Goal: Task Accomplishment & Management: Complete application form

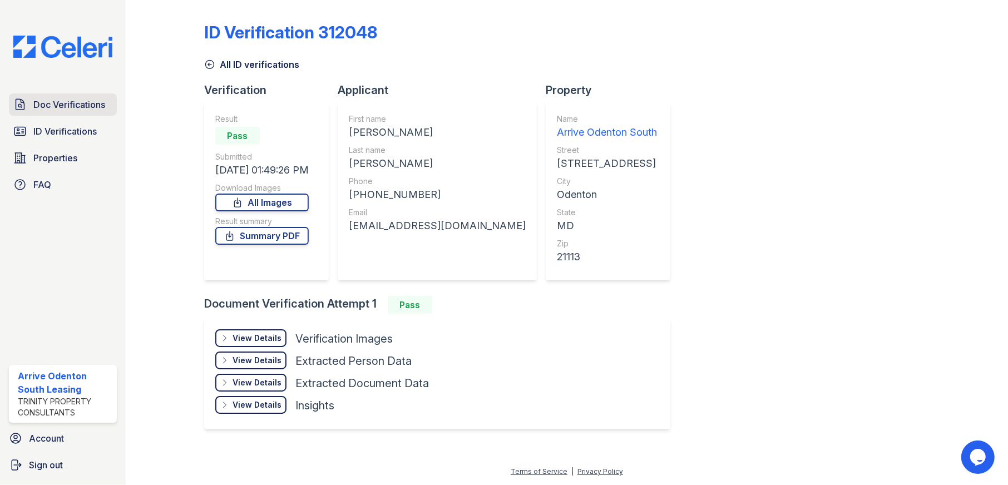
click at [62, 102] on span "Doc Verifications" at bounding box center [69, 104] width 72 height 13
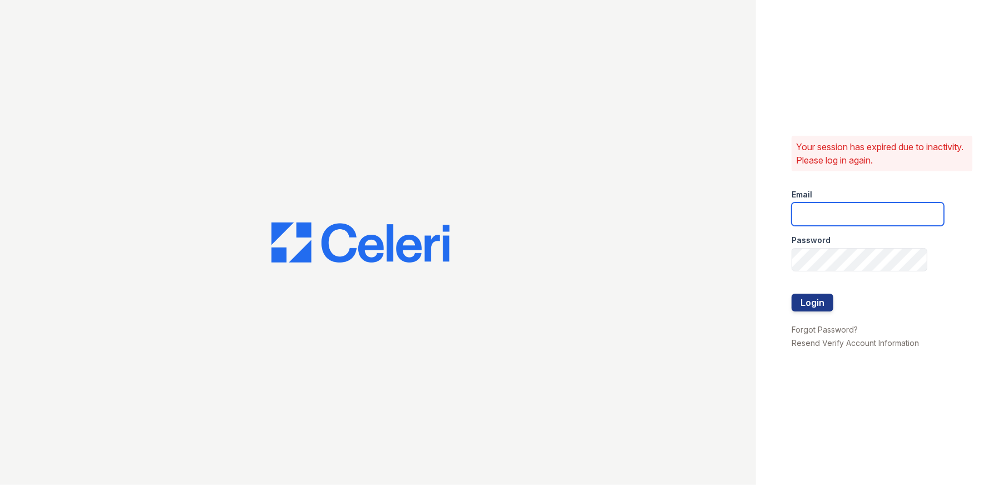
type input "arriveodentonsouth@trinity-pm.com"
click at [809, 303] on button "Login" at bounding box center [813, 303] width 42 height 18
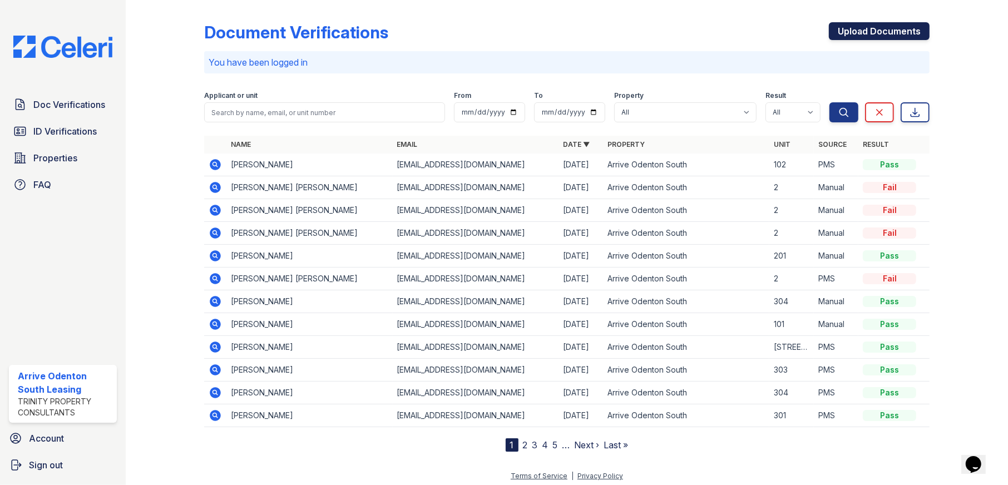
click at [892, 32] on link "Upload Documents" at bounding box center [879, 31] width 101 height 18
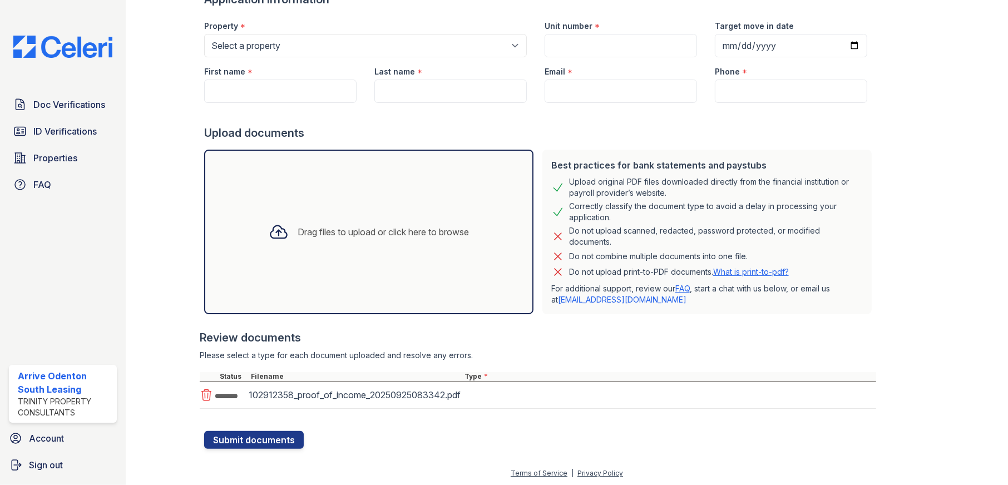
scroll to position [92, 0]
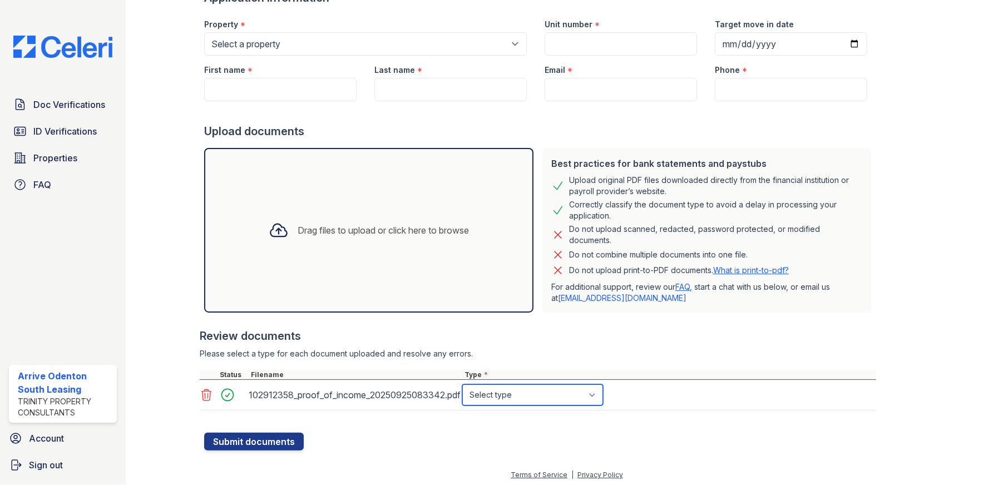
click at [525, 390] on select "Select type Paystub Bank Statement Offer Letter Tax Documents Benefit Award Let…" at bounding box center [532, 394] width 141 height 21
select select "paystub"
click at [462, 384] on select "Select type Paystub Bank Statement Offer Letter Tax Documents Benefit Award Let…" at bounding box center [532, 394] width 141 height 21
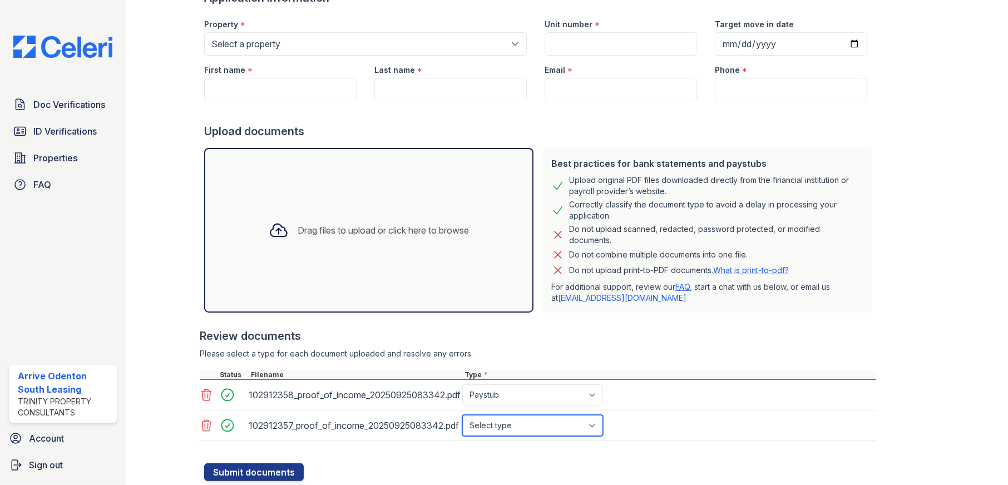
click at [532, 426] on select "Select type Paystub Bank Statement Offer Letter Tax Documents Benefit Award Let…" at bounding box center [532, 425] width 141 height 21
select select "paystub"
click at [462, 415] on select "Select type Paystub Bank Statement Offer Letter Tax Documents Benefit Award Let…" at bounding box center [532, 425] width 141 height 21
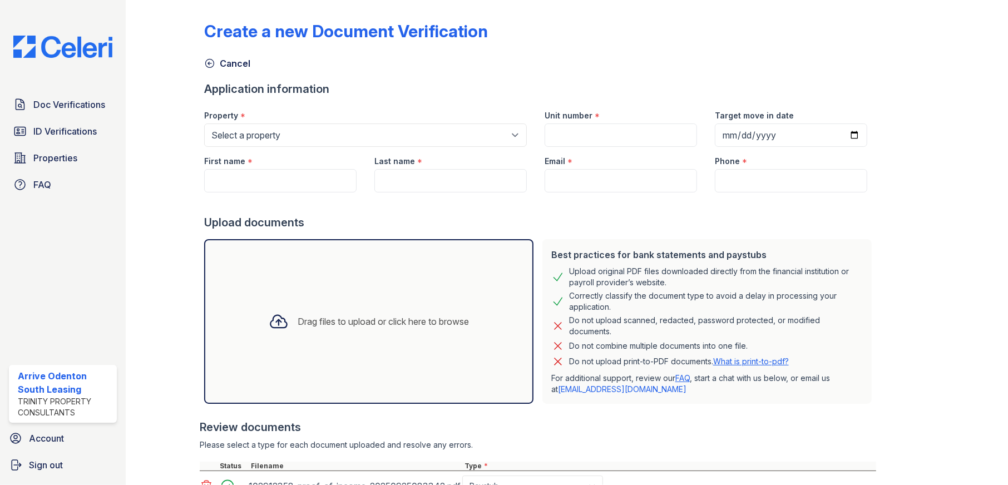
scroll to position [0, 0]
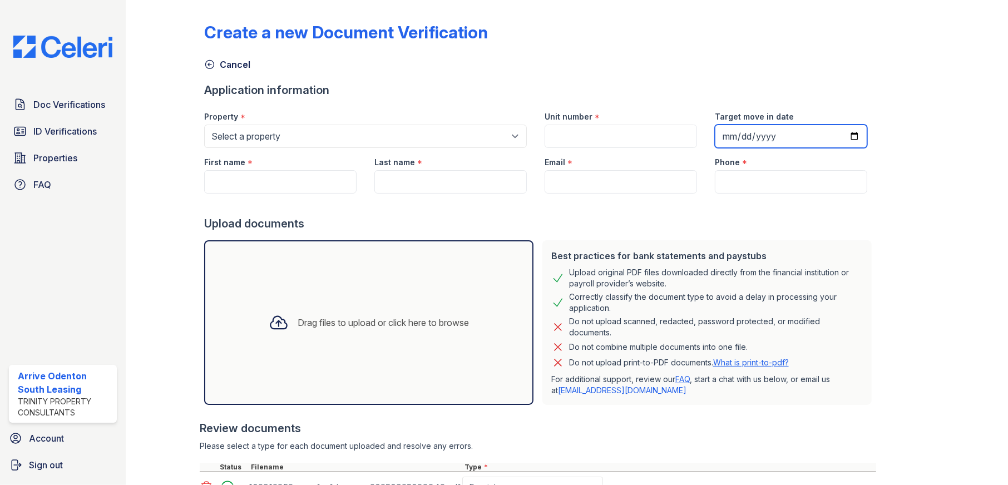
click at [835, 131] on input "Target move in date" at bounding box center [791, 136] width 152 height 23
type input "2025-10-10"
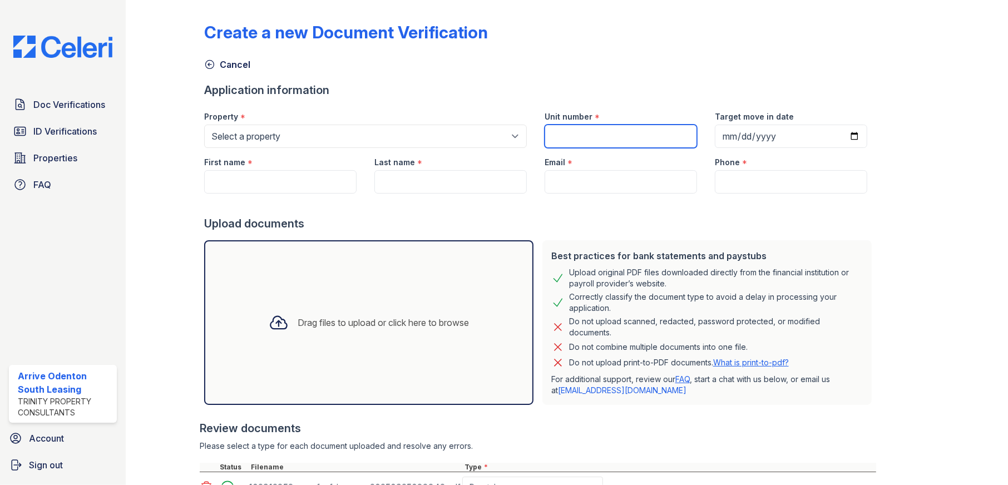
click at [568, 139] on input "Unit number" at bounding box center [621, 136] width 152 height 23
type input "201"
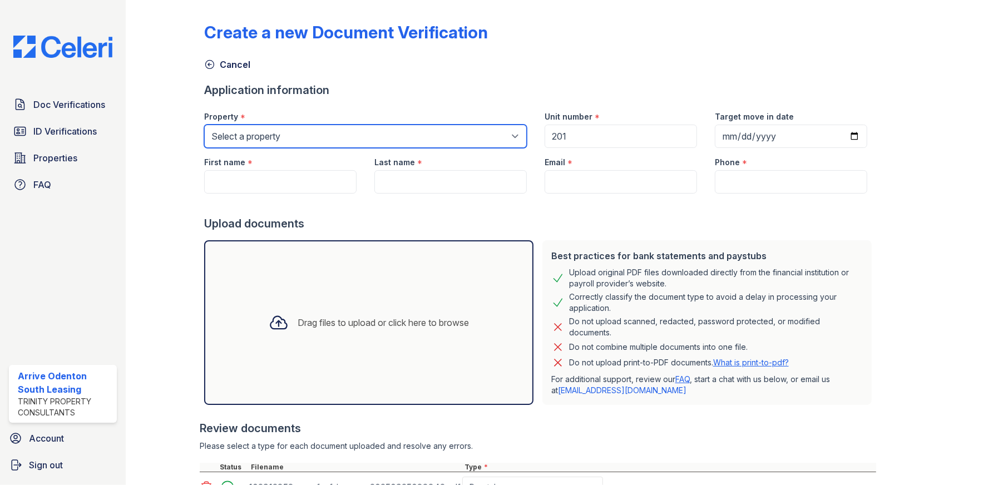
click at [329, 139] on select "Select a property Arrive Odenton Apartment Collection Arrive Odenton North Arri…" at bounding box center [365, 136] width 323 height 23
select select "1816"
click at [204, 125] on select "Select a property Arrive Odenton Apartment Collection Arrive Odenton North Arri…" at bounding box center [365, 136] width 323 height 23
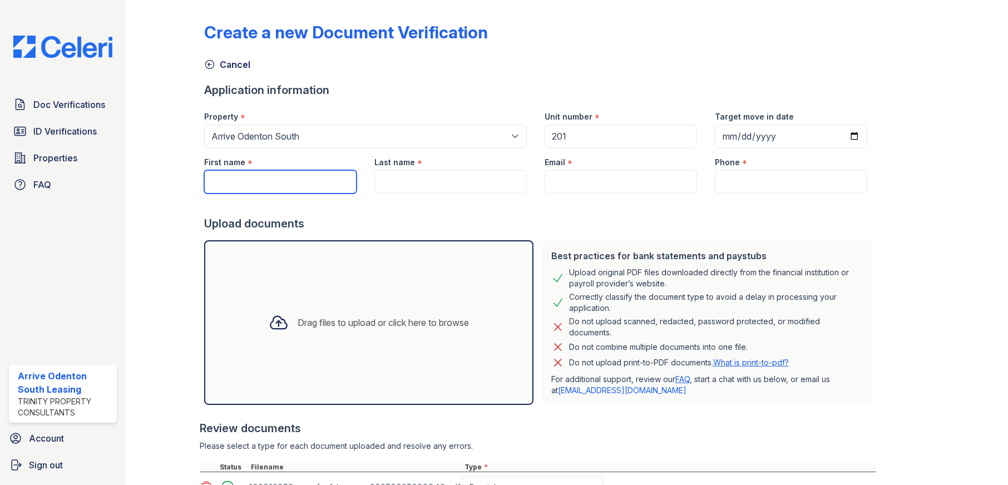
click at [306, 183] on input "First name" at bounding box center [280, 181] width 152 height 23
type input "Angelina"
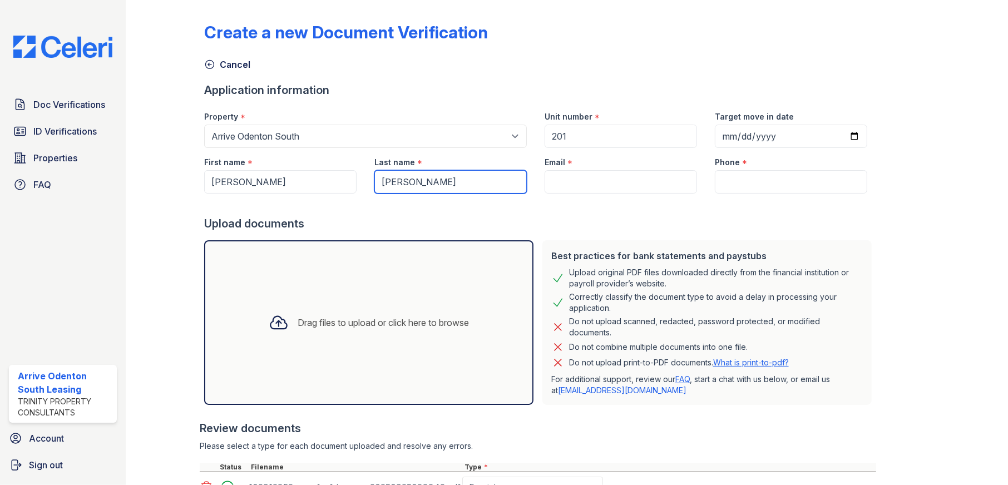
type input "Wright"
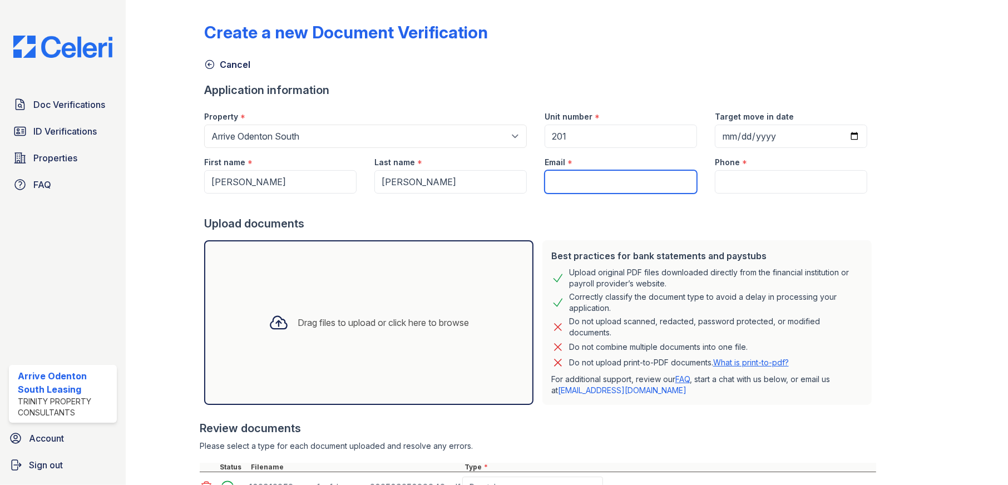
paste input "poopee42.aw@"
type input "[DOMAIN_NAME][EMAIL_ADDRESS][DOMAIN_NAME]"
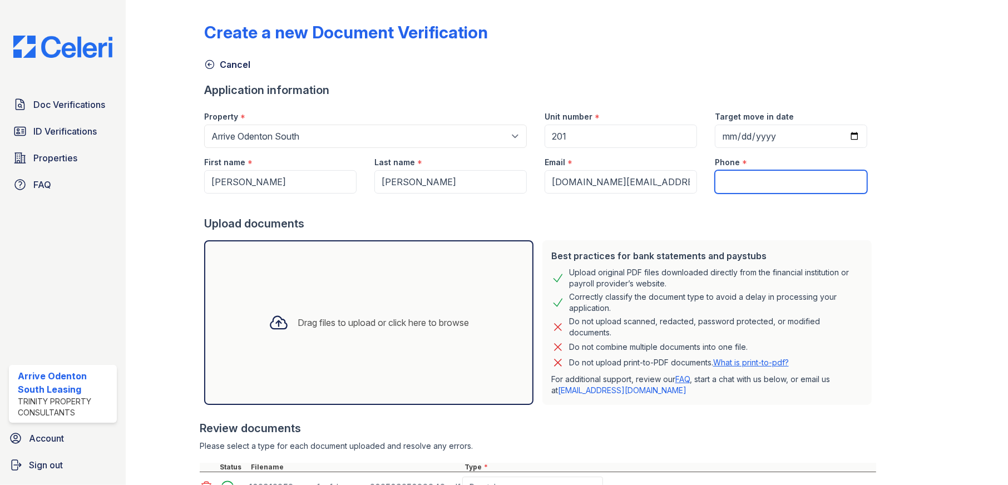
click at [738, 176] on input "Phone" at bounding box center [791, 181] width 152 height 23
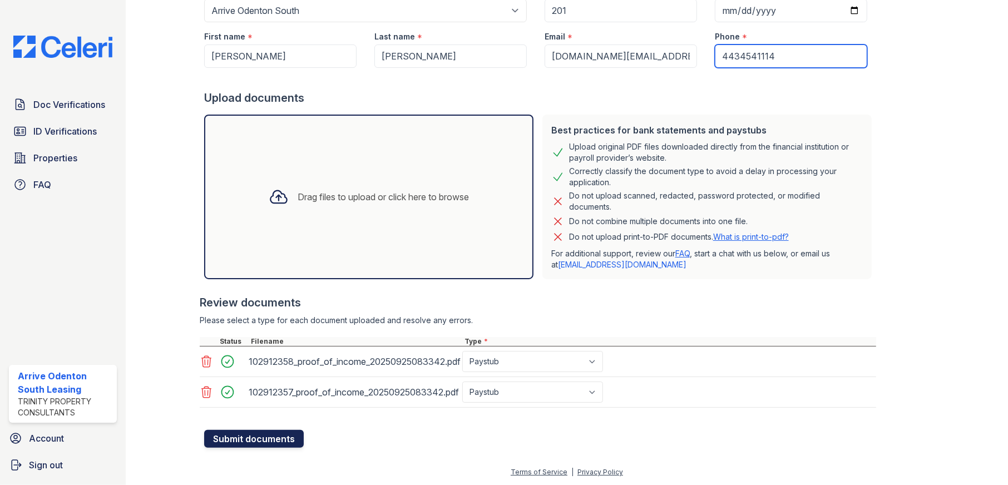
type input "4434541114"
click at [279, 438] on button "Submit documents" at bounding box center [254, 439] width 100 height 18
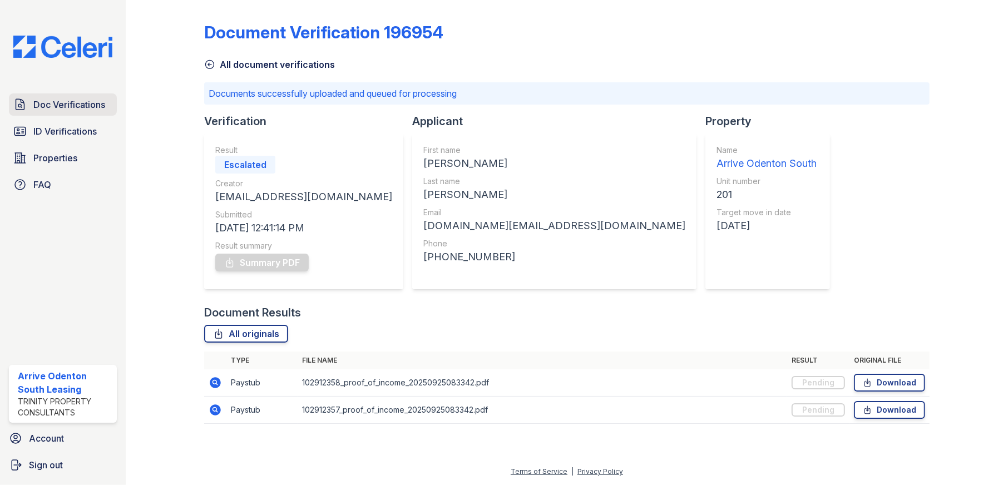
click at [57, 106] on span "Doc Verifications" at bounding box center [69, 104] width 72 height 13
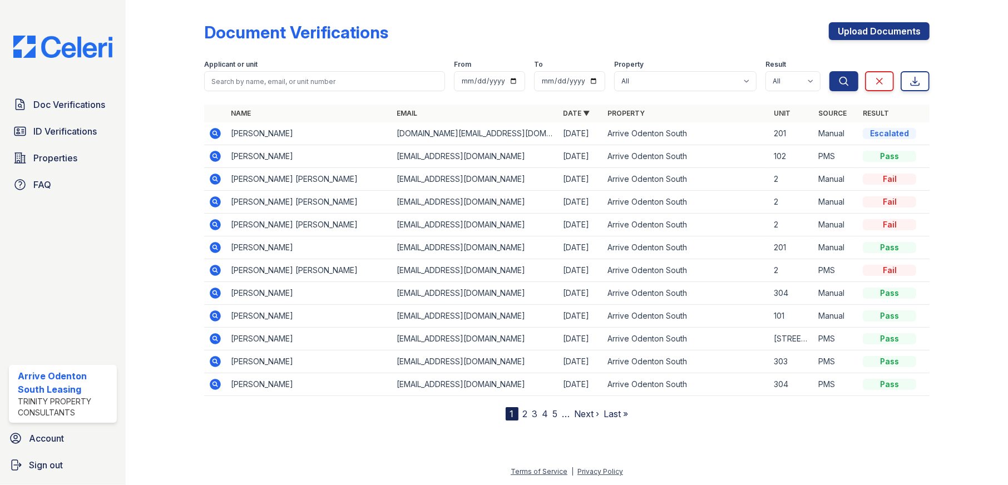
click at [214, 132] on icon at bounding box center [214, 132] width 3 height 3
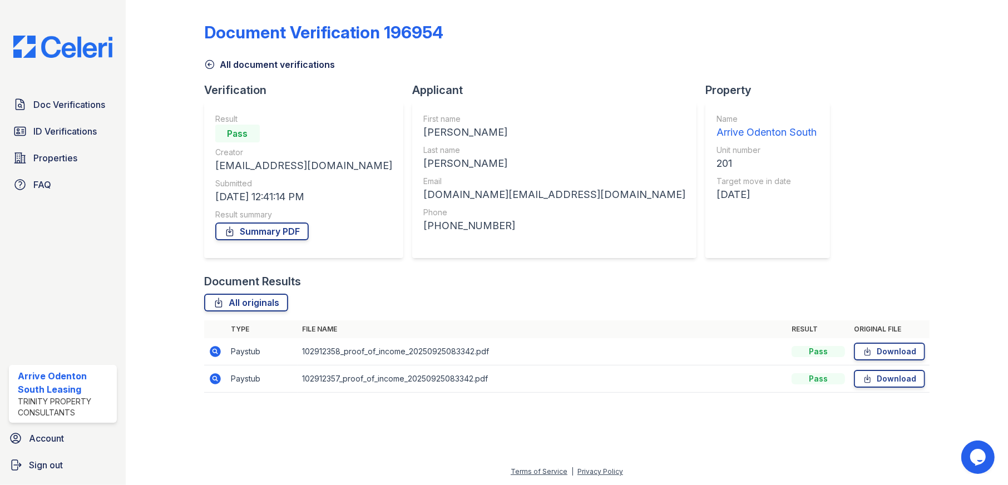
click at [215, 352] on icon at bounding box center [215, 351] width 13 height 13
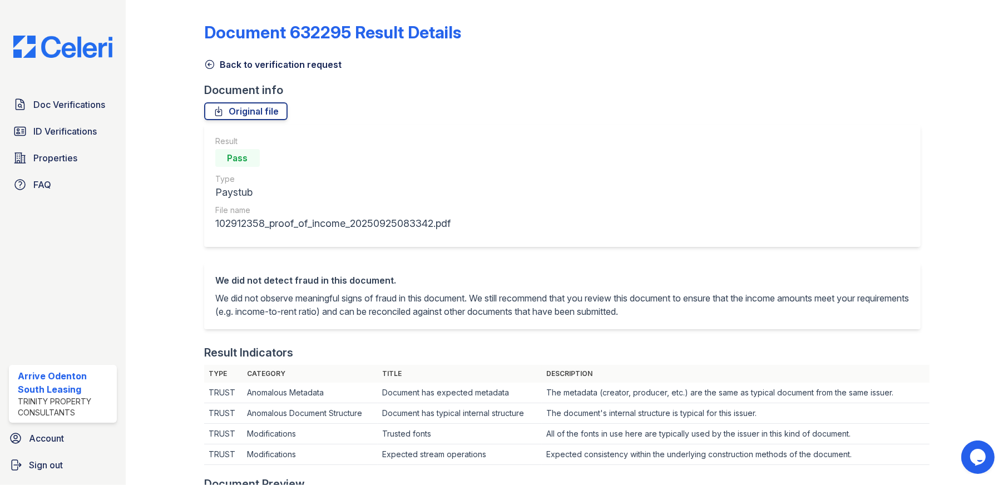
click at [211, 63] on icon at bounding box center [209, 64] width 11 height 11
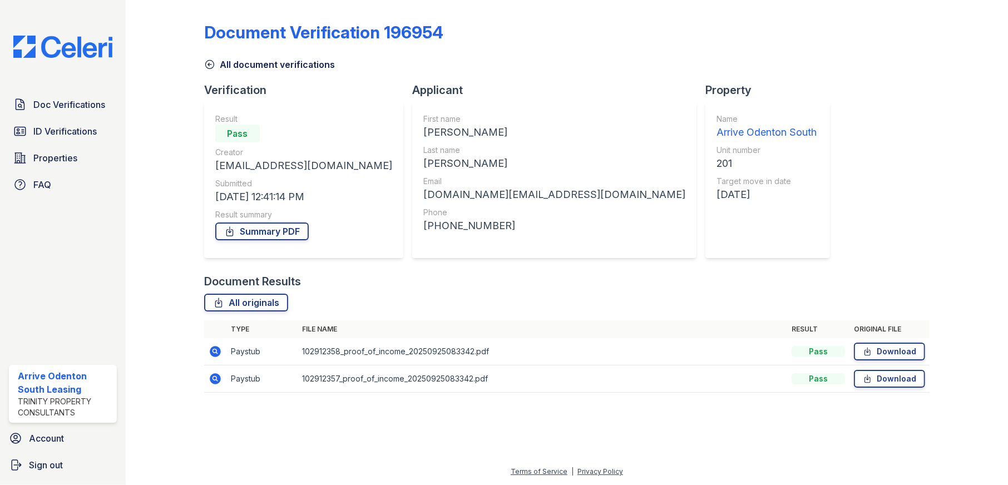
click at [215, 379] on icon at bounding box center [215, 378] width 13 height 13
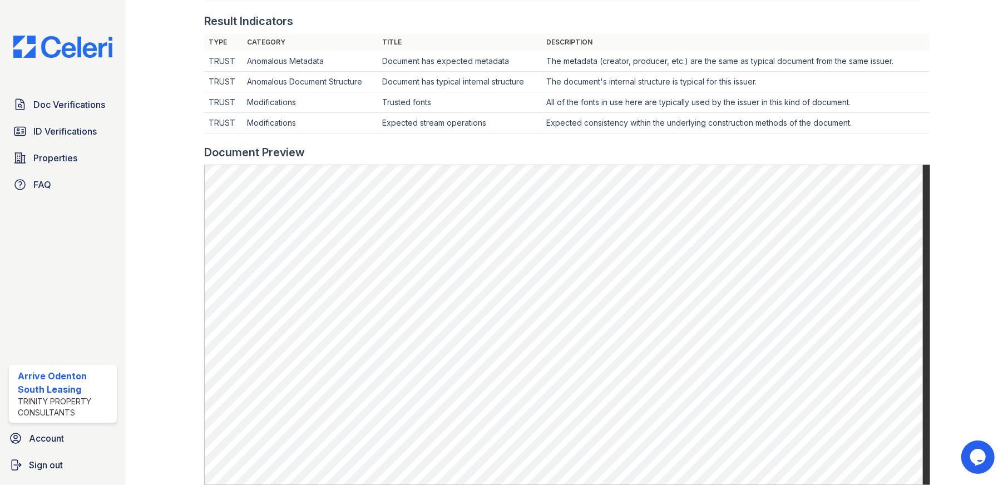
scroll to position [334, 0]
click at [929, 95] on div at bounding box center [959, 159] width 61 height 977
click at [71, 102] on span "Doc Verifications" at bounding box center [69, 104] width 72 height 13
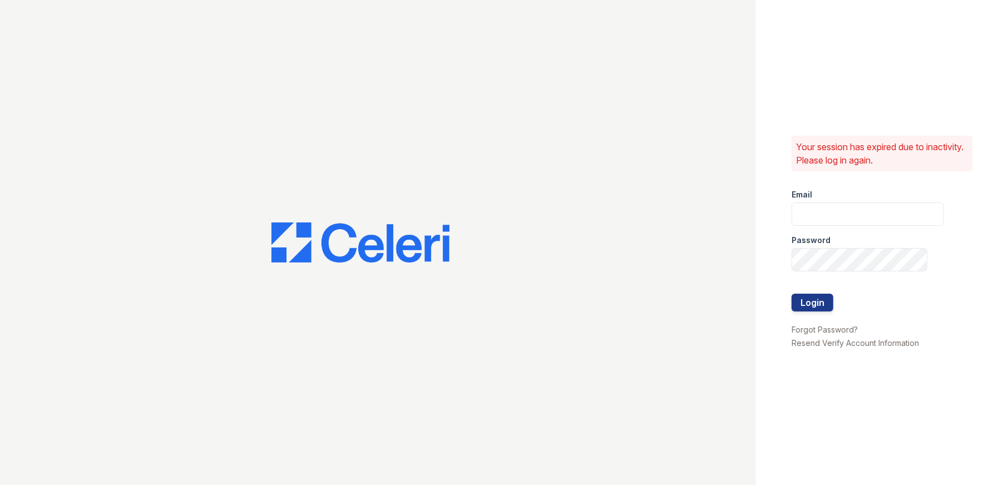
type input "arriveodentonsouth@trinity-pm.com"
click at [811, 302] on button "Login" at bounding box center [813, 303] width 42 height 18
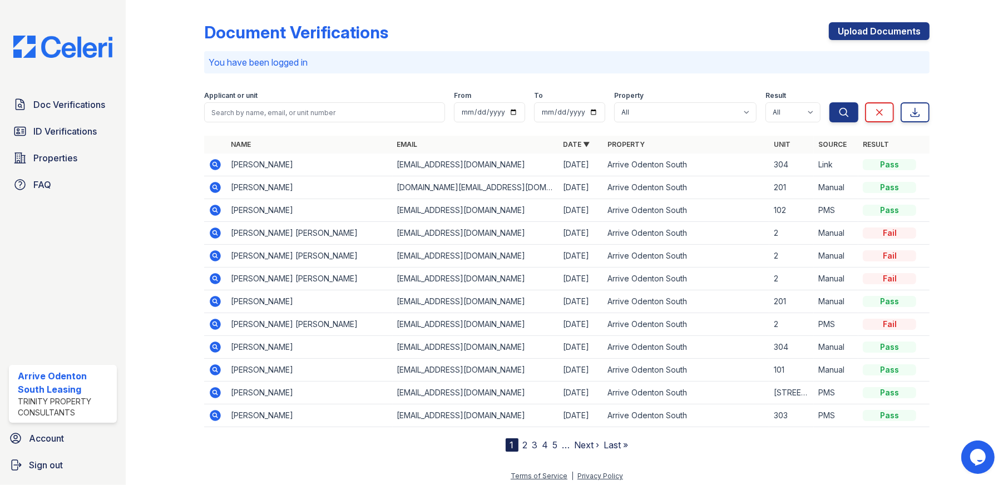
click at [213, 186] on icon at bounding box center [214, 186] width 3 height 3
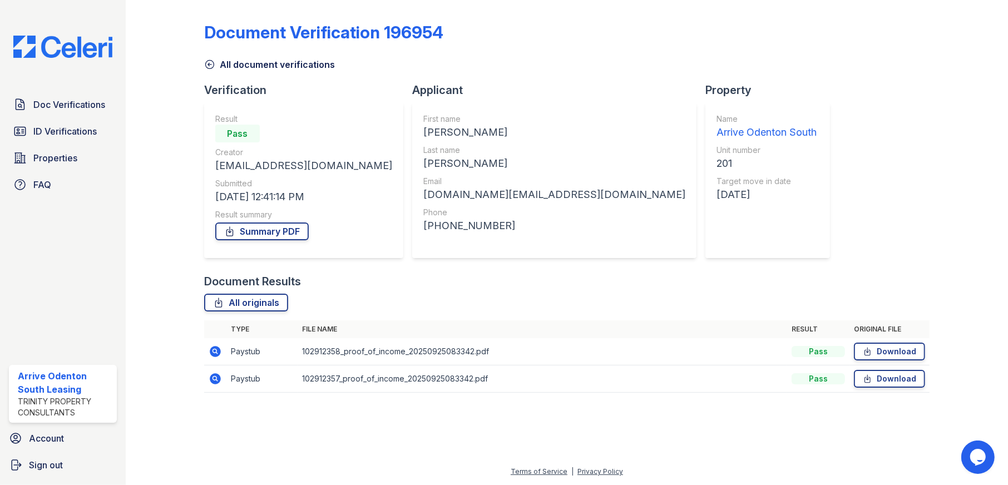
click at [211, 350] on icon at bounding box center [215, 351] width 11 height 11
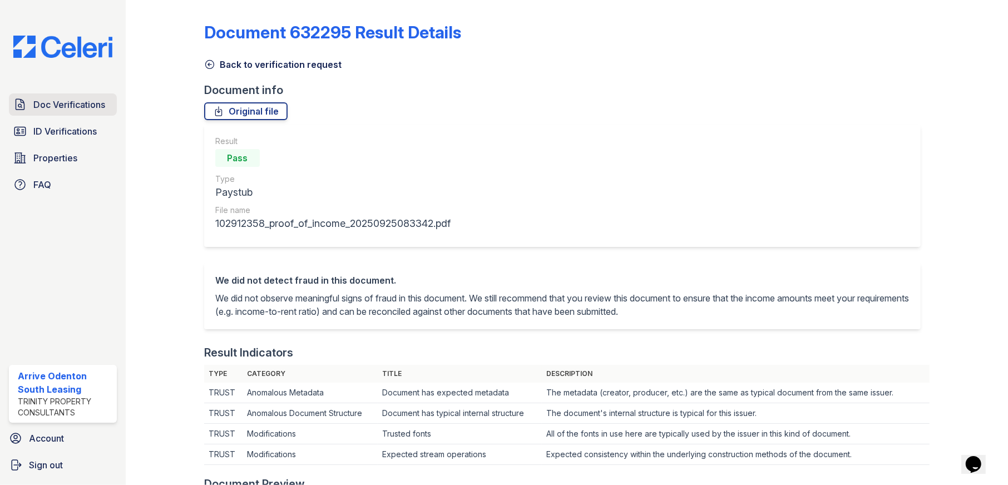
click at [71, 101] on span "Doc Verifications" at bounding box center [69, 104] width 72 height 13
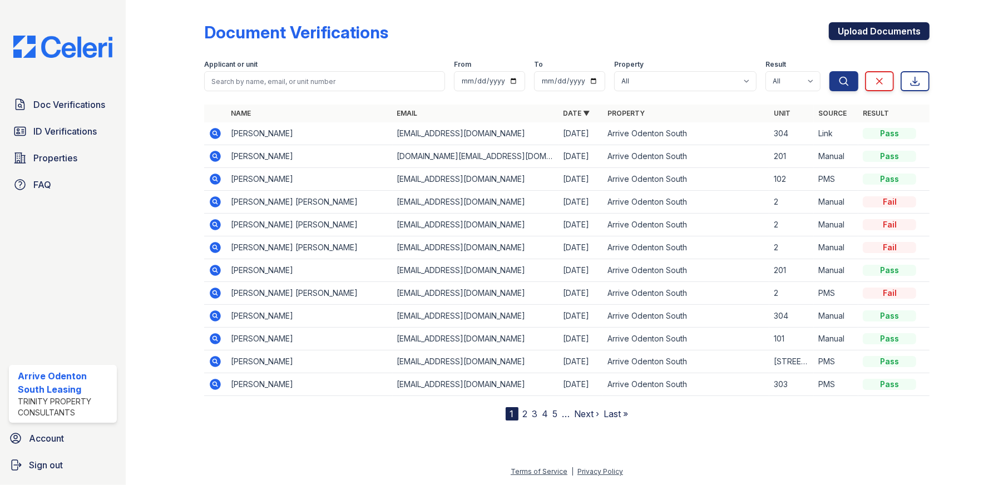
click at [893, 24] on link "Upload Documents" at bounding box center [879, 31] width 101 height 18
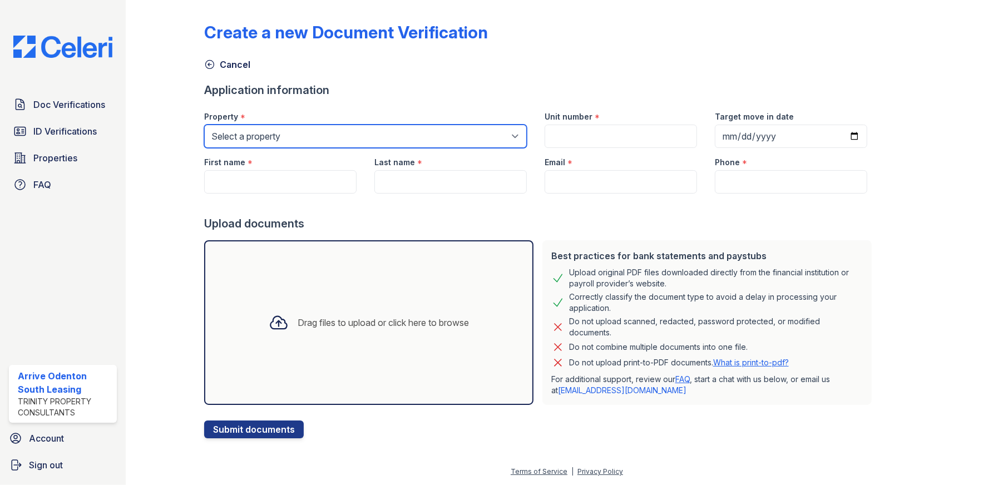
click at [290, 136] on select "Select a property Arrive Odenton Apartment Collection Arrive Odenton North Arri…" at bounding box center [365, 136] width 323 height 23
select select "1816"
click at [204, 125] on select "Select a property Arrive Odenton Apartment Collection Arrive Odenton North Arri…" at bounding box center [365, 136] width 323 height 23
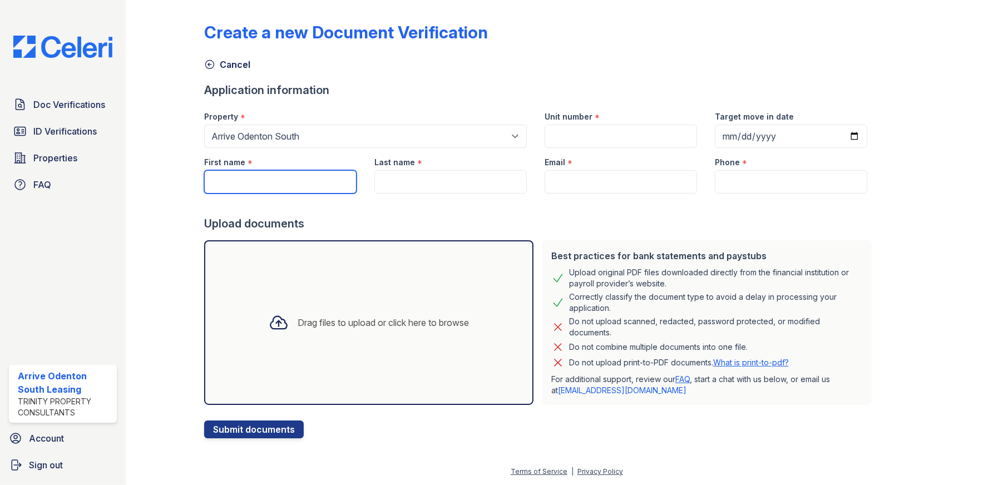
click at [305, 182] on input "First name" at bounding box center [280, 181] width 152 height 23
type input "Angelina"
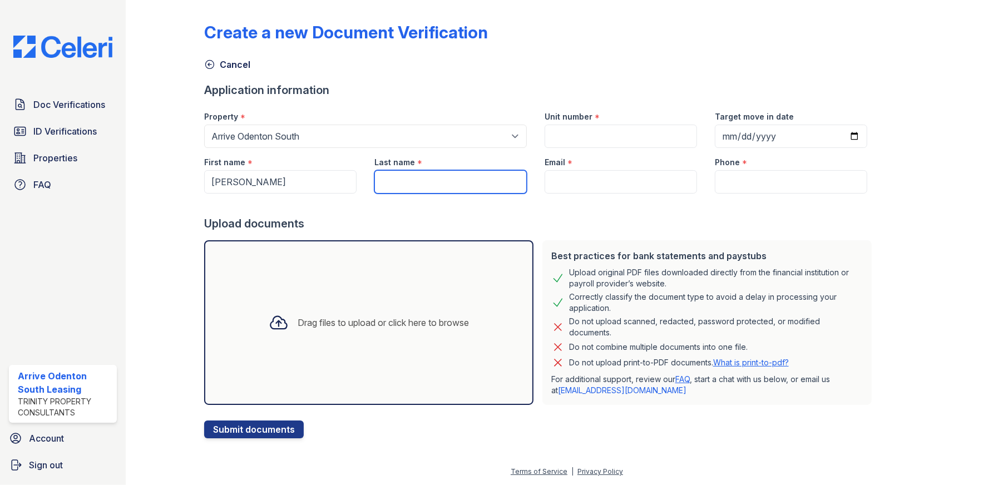
click at [405, 184] on input "Last name" at bounding box center [450, 181] width 152 height 23
type input "Wright"
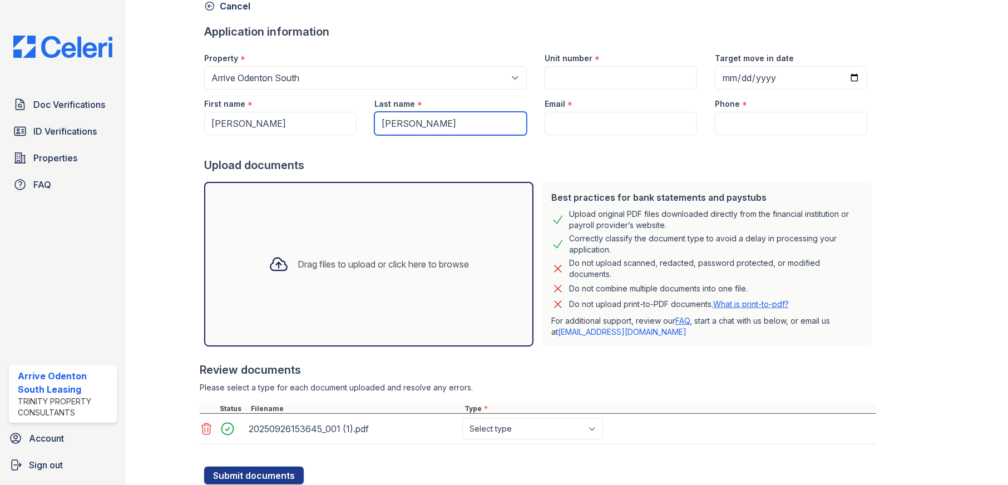
scroll to position [95, 0]
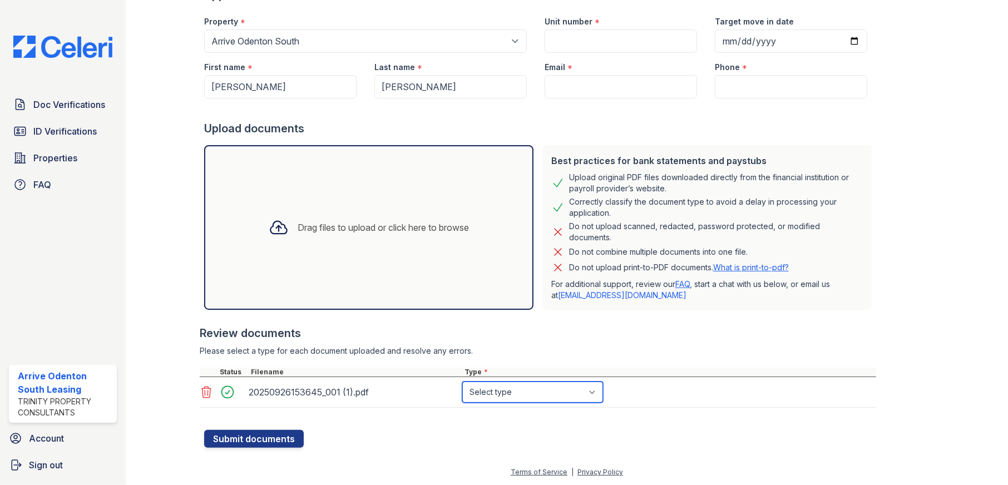
click at [523, 394] on select "Select type Paystub Bank Statement Offer Letter Tax Documents Benefit Award Let…" at bounding box center [532, 392] width 141 height 21
select select "paystub"
click at [462, 382] on select "Select type Paystub Bank Statement Offer Letter Tax Documents Benefit Award Let…" at bounding box center [532, 392] width 141 height 21
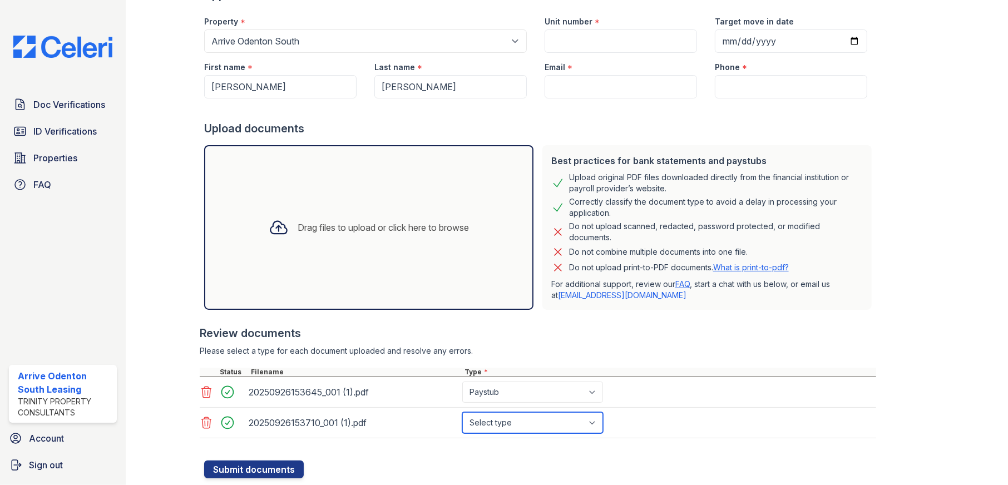
click at [531, 422] on select "Select type Paystub Bank Statement Offer Letter Tax Documents Benefit Award Let…" at bounding box center [532, 422] width 141 height 21
select select "paystub"
click at [462, 412] on select "Select type Paystub Bank Statement Offer Letter Tax Documents Benefit Award Let…" at bounding box center [532, 422] width 141 height 21
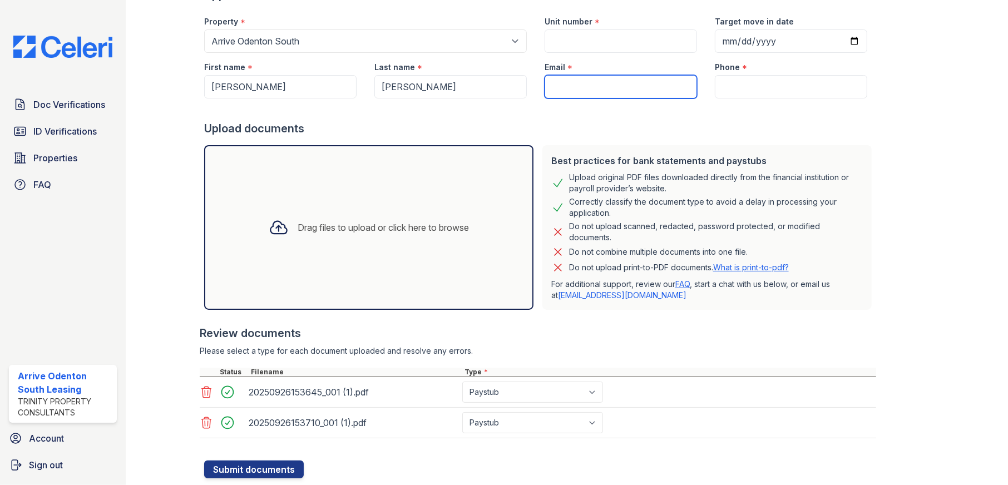
paste input "Poopee42.aw@gmail.com"
type input "Poopee42.aw@gmail.com"
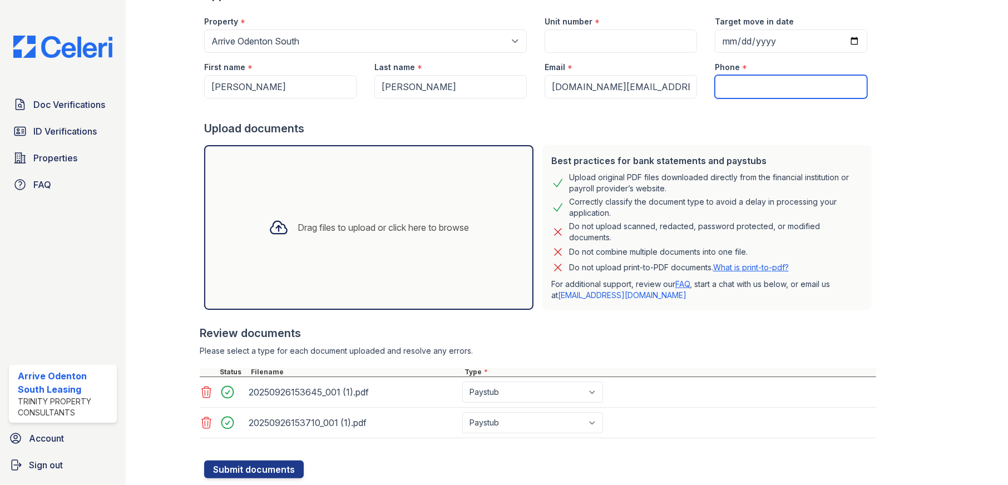
paste input "443) 454-1114"
drag, startPoint x: 733, startPoint y: 87, endPoint x: 773, endPoint y: 118, distance: 51.5
click at [733, 87] on input "443) 454-1114" at bounding box center [791, 86] width 152 height 23
type input "443-454-1114"
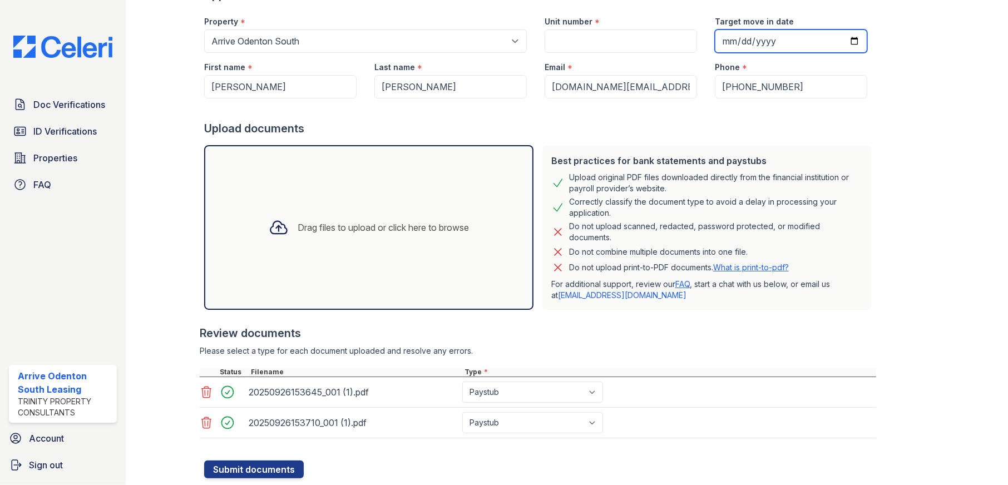
click at [838, 41] on input "Target move in date" at bounding box center [791, 40] width 152 height 23
type input "2025-10-10"
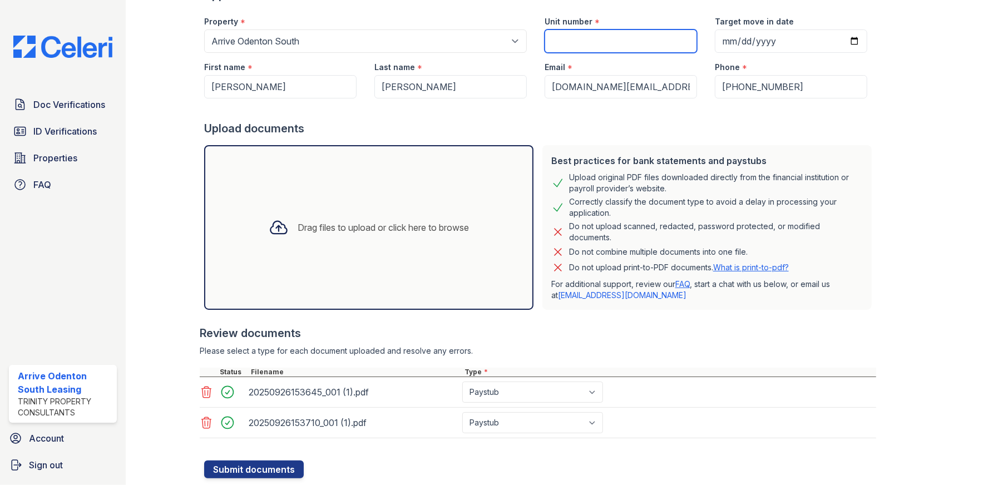
click at [602, 41] on input "Unit number" at bounding box center [621, 40] width 152 height 23
type input "201"
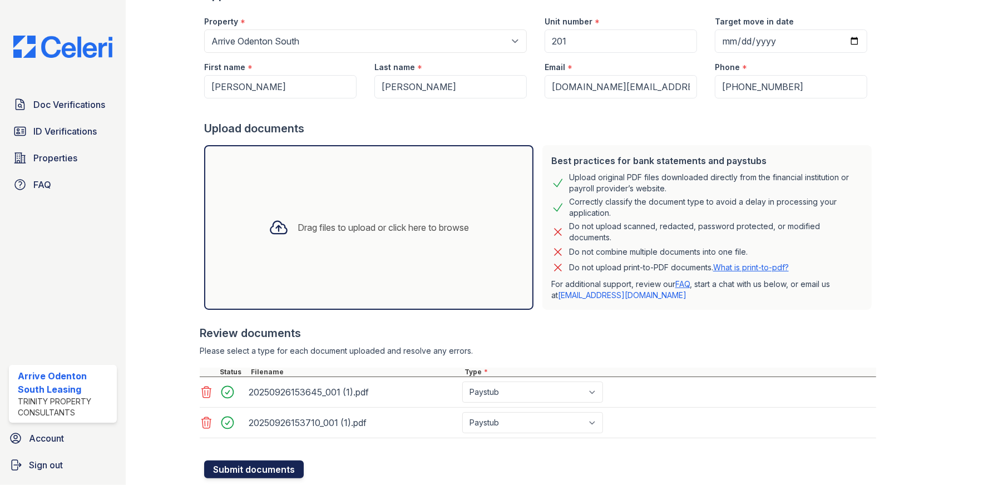
click at [241, 469] on button "Submit documents" at bounding box center [254, 470] width 100 height 18
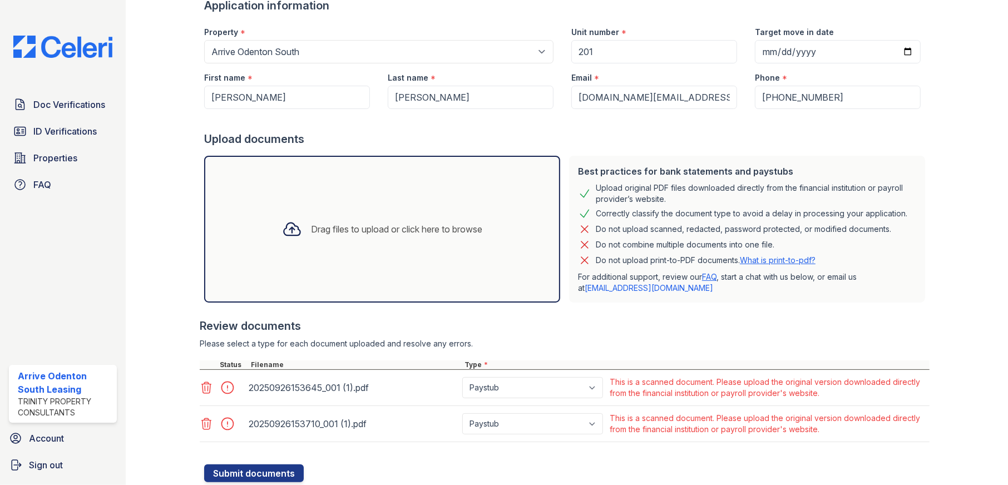
scroll to position [150, 0]
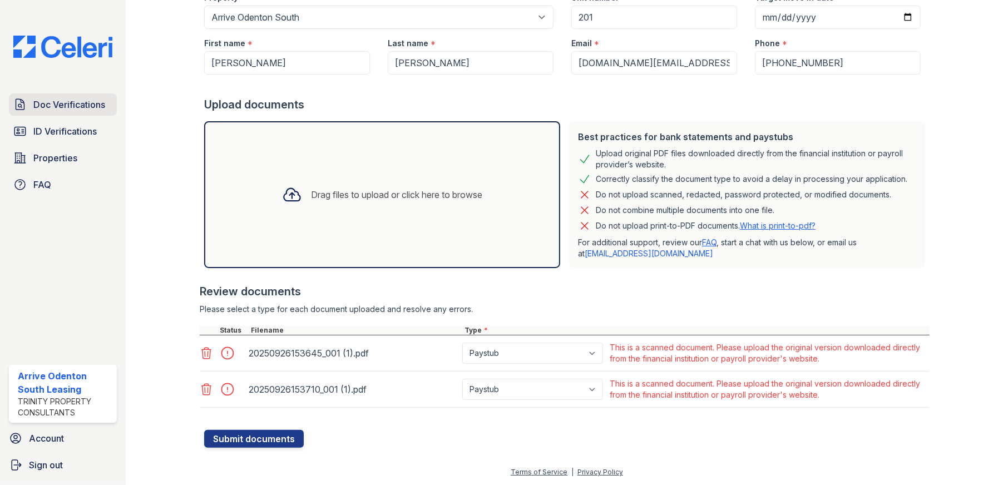
click at [47, 99] on span "Doc Verifications" at bounding box center [69, 104] width 72 height 13
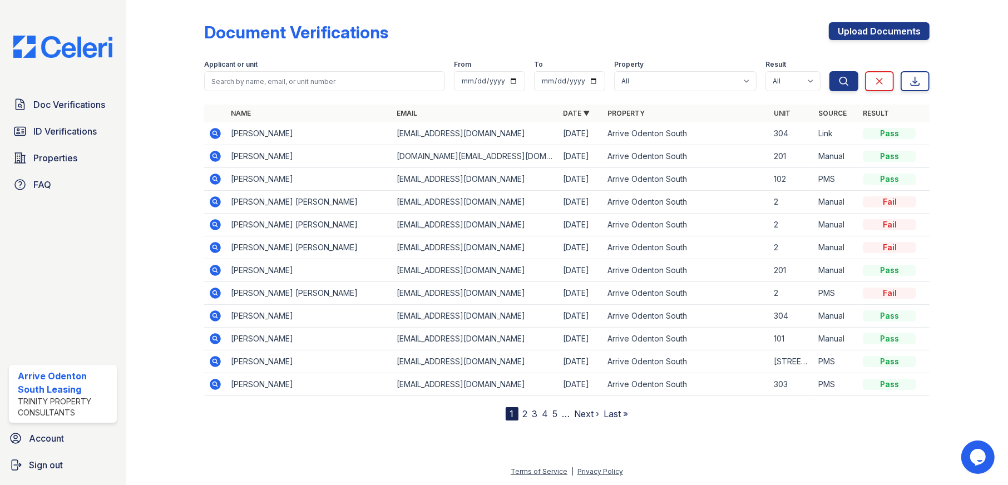
click at [215, 269] on icon at bounding box center [214, 269] width 3 height 3
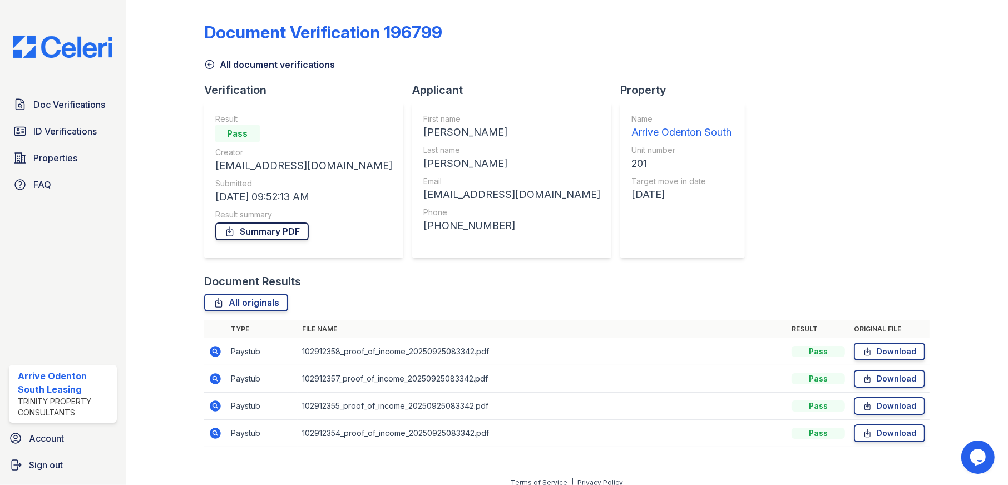
click at [278, 230] on link "Summary PDF" at bounding box center [261, 231] width 93 height 18
click at [54, 105] on span "Doc Verifications" at bounding box center [69, 104] width 72 height 13
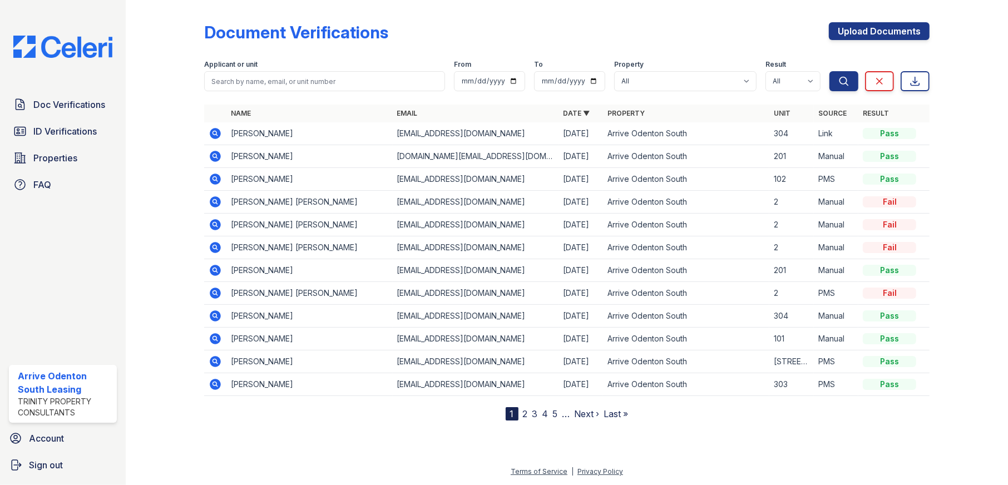
click at [214, 155] on icon at bounding box center [214, 155] width 3 height 3
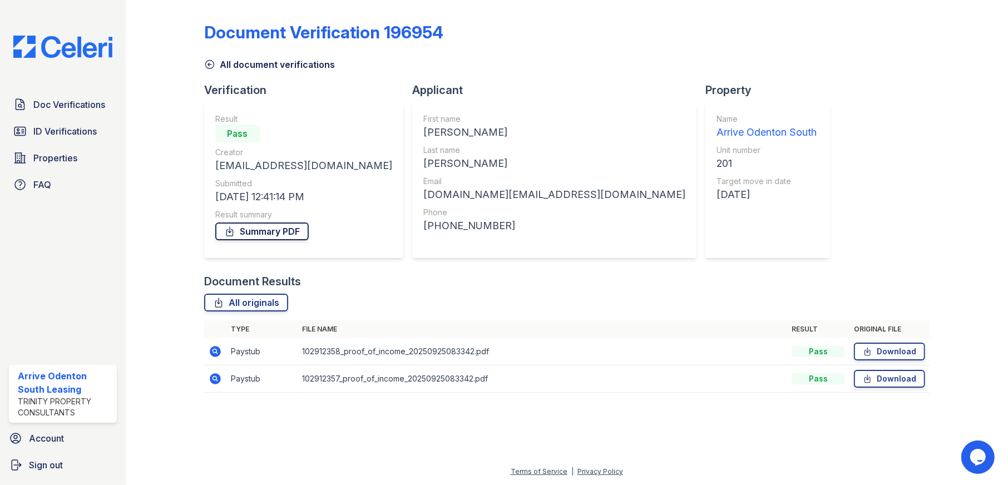
click at [261, 231] on link "Summary PDF" at bounding box center [261, 231] width 93 height 18
